Goal: Communication & Community: Answer question/provide support

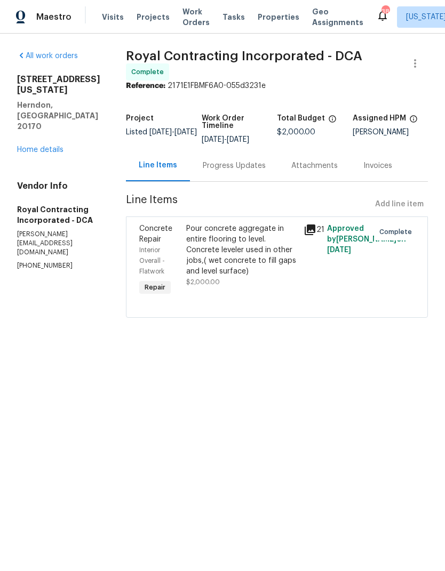
click at [45, 146] on link "Home details" at bounding box center [40, 149] width 46 height 7
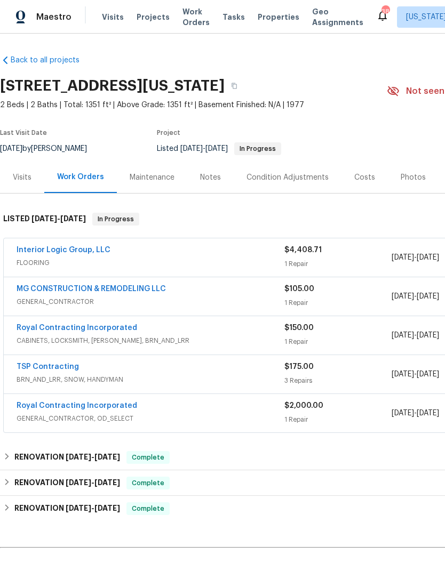
click at [88, 247] on link "Interior Logic Group, LLC" at bounding box center [64, 249] width 94 height 7
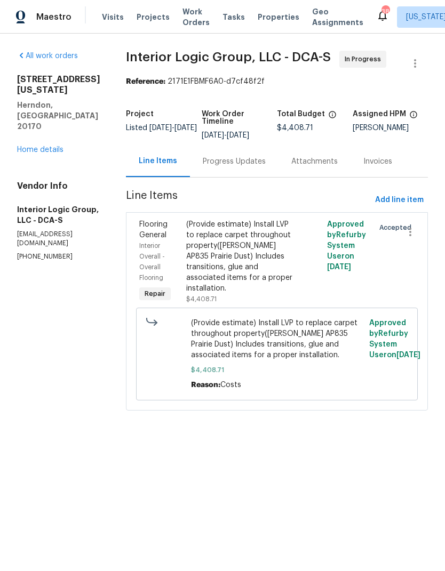
click at [264, 167] on div "Progress Updates" at bounding box center [234, 161] width 63 height 11
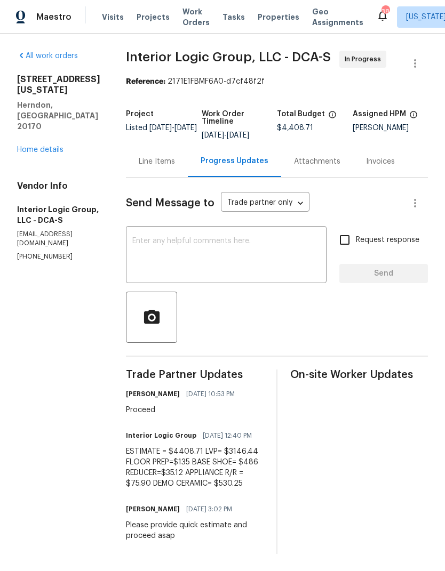
click at [246, 275] on textarea at bounding box center [226, 255] width 188 height 37
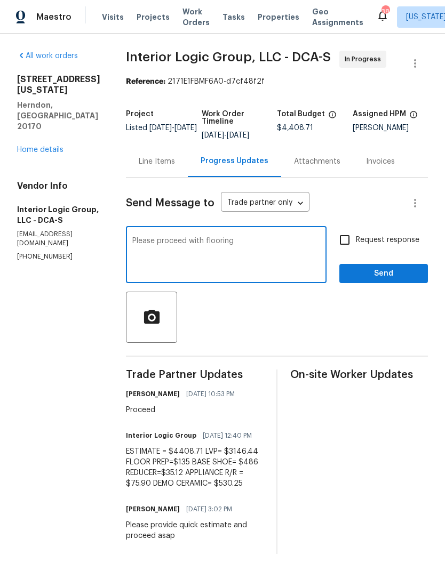
type textarea "Please proceed with flooring"
click at [334, 251] on input "Request response" at bounding box center [344, 240] width 22 height 22
checkbox input "true"
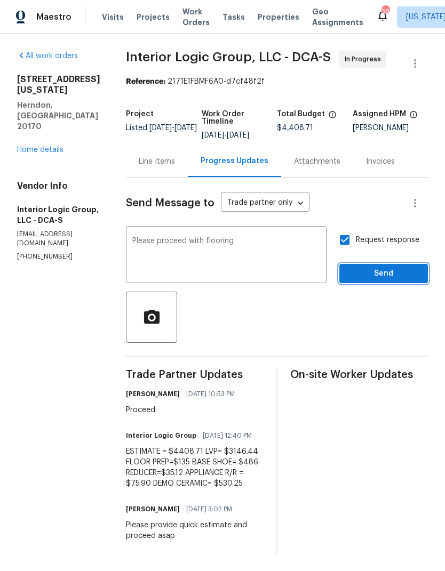
click at [384, 281] on span "Send" at bounding box center [383, 273] width 71 height 13
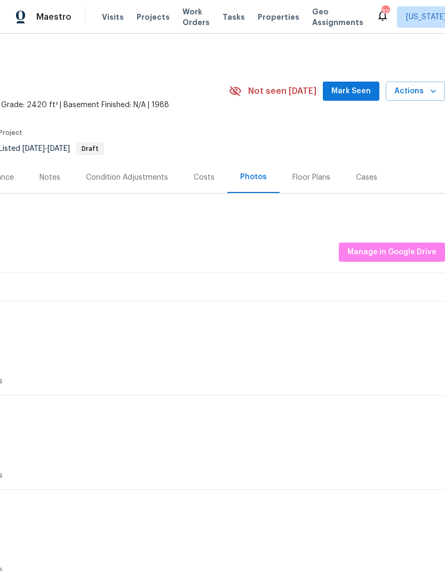
scroll to position [0, 158]
click at [406, 251] on span "Manage in Google Drive" at bounding box center [391, 252] width 89 height 13
